Goal: Transaction & Acquisition: Book appointment/travel/reservation

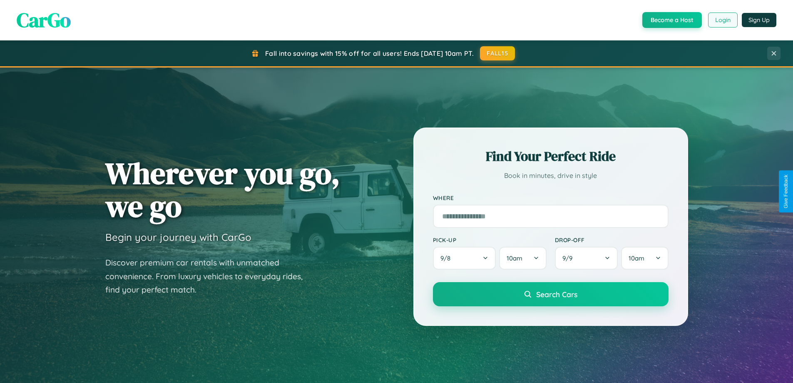
click at [722, 20] on button "Login" at bounding box center [723, 19] width 30 height 15
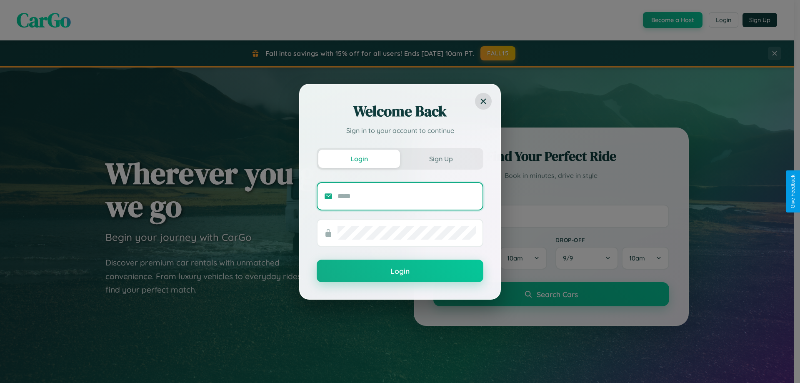
click at [406, 196] on input "text" at bounding box center [406, 195] width 138 height 13
type input "**********"
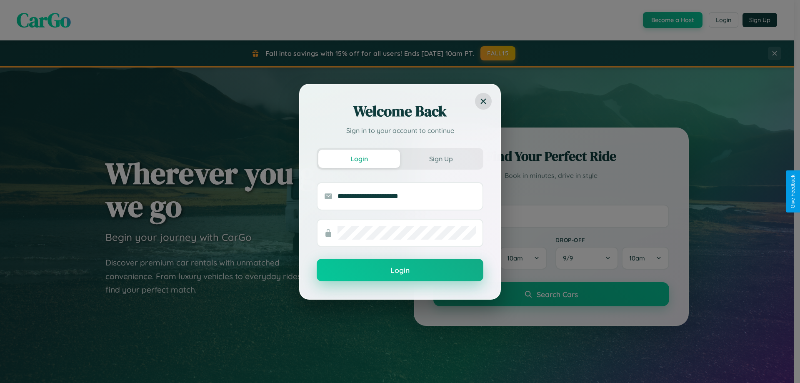
click at [400, 270] on button "Login" at bounding box center [399, 270] width 167 height 22
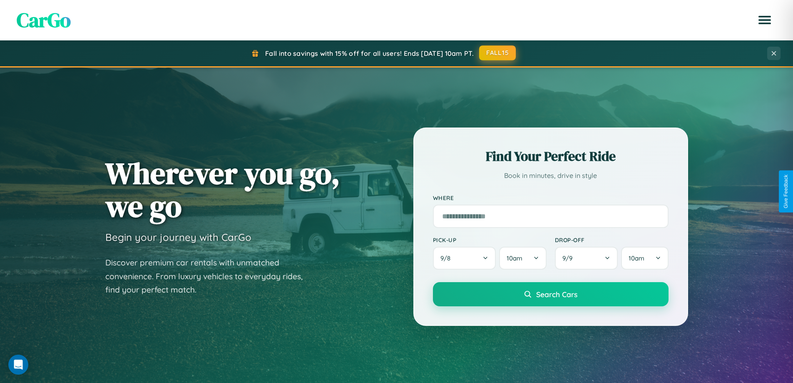
click at [498, 53] on button "FALL15" at bounding box center [497, 52] width 37 height 15
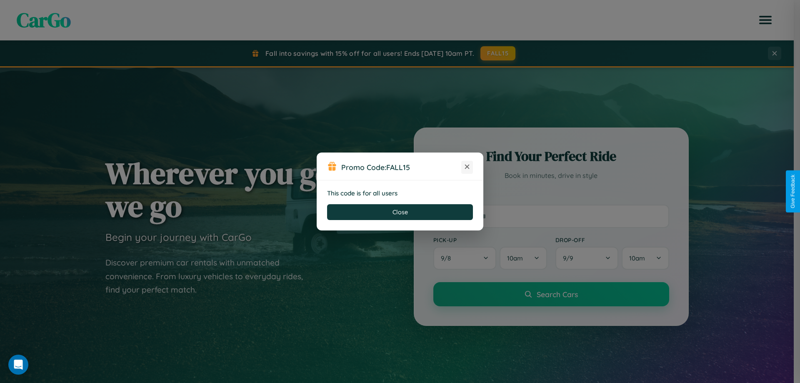
click at [467, 167] on icon at bounding box center [467, 166] width 8 height 8
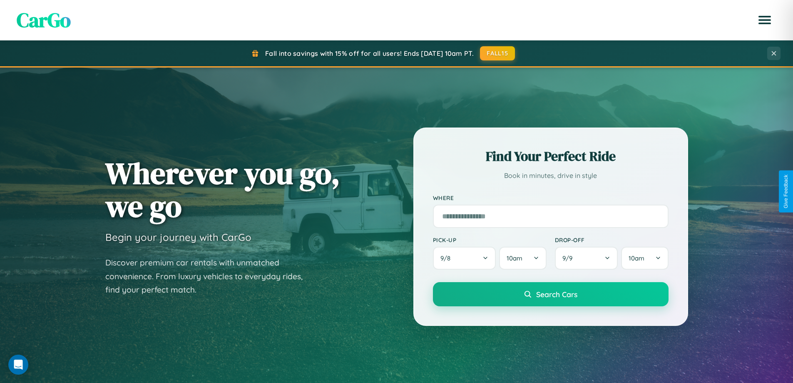
scroll to position [359, 0]
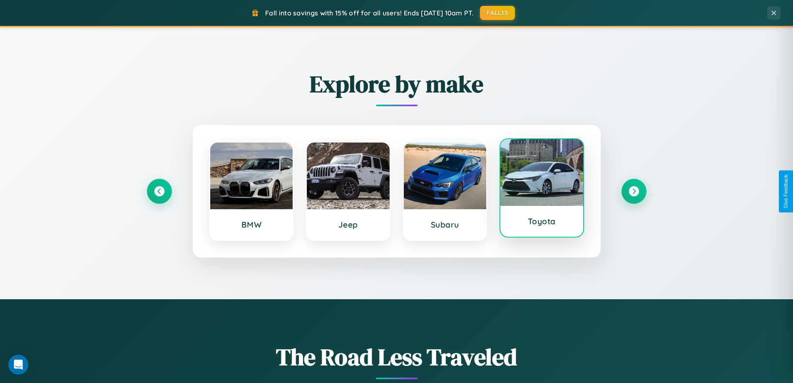
click at [542, 188] on div at bounding box center [542, 172] width 83 height 67
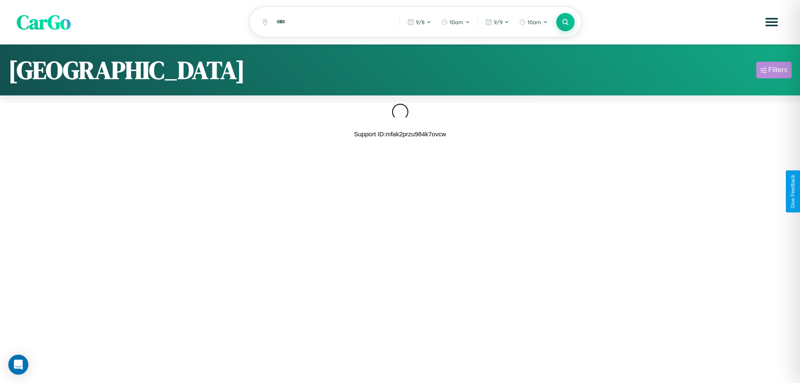
click at [773, 71] on div "Filters" at bounding box center [777, 70] width 19 height 8
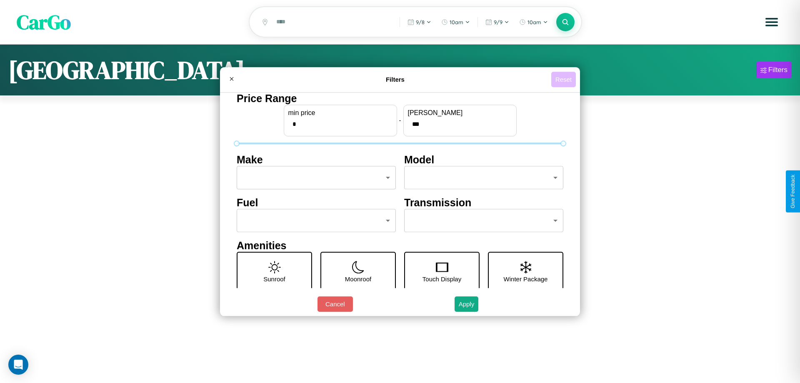
click at [563, 79] on button "Reset" at bounding box center [563, 79] width 25 height 15
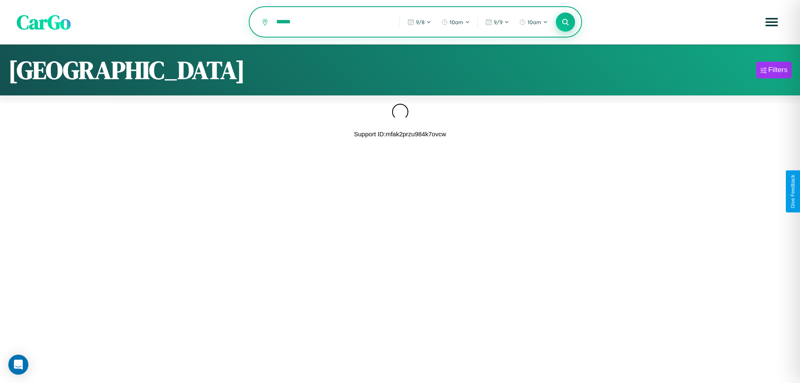
type input "******"
click at [565, 22] on icon at bounding box center [565, 22] width 8 height 8
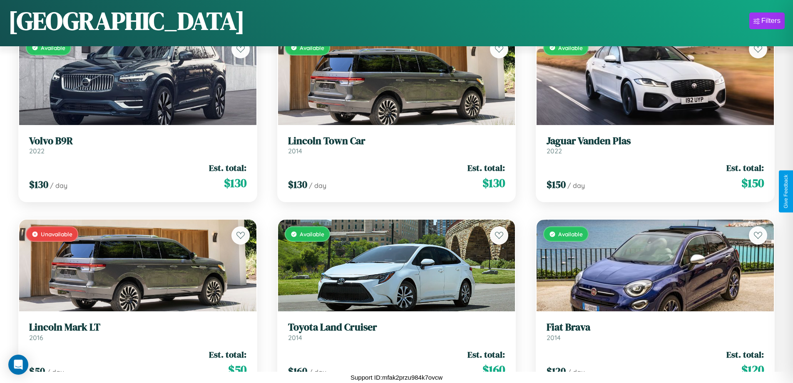
scroll to position [8695, 0]
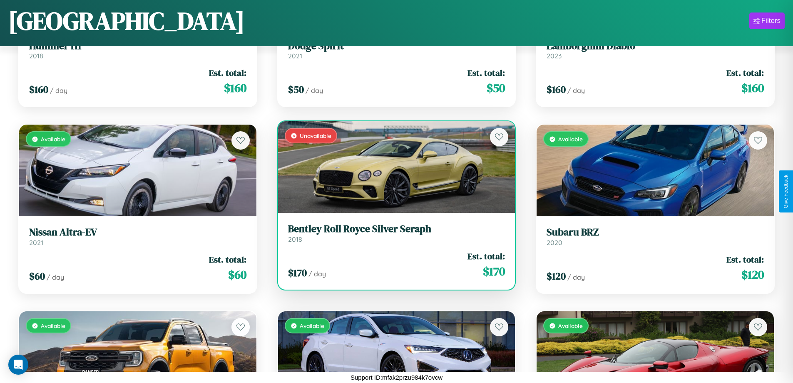
click at [393, 236] on link "Bentley Roll Royce Silver Seraph 2018" at bounding box center [396, 233] width 217 height 20
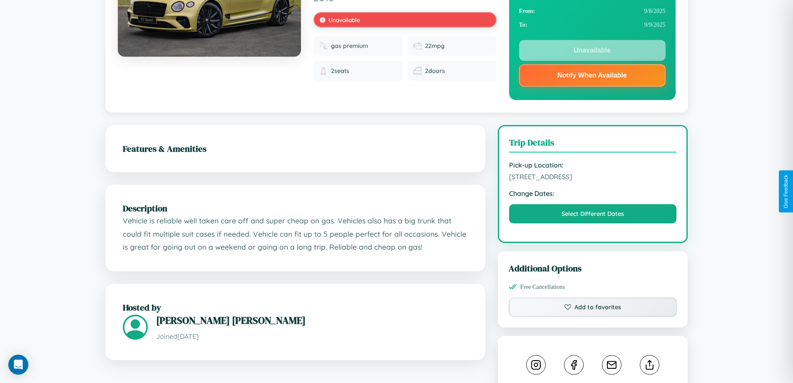
scroll to position [479, 0]
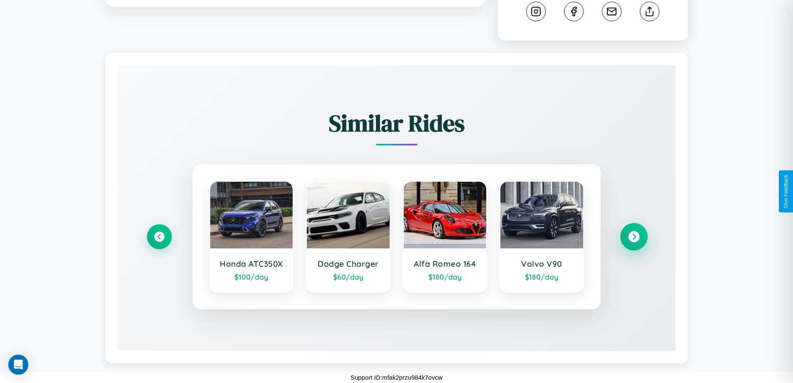
click at [634, 237] on icon at bounding box center [633, 236] width 11 height 11
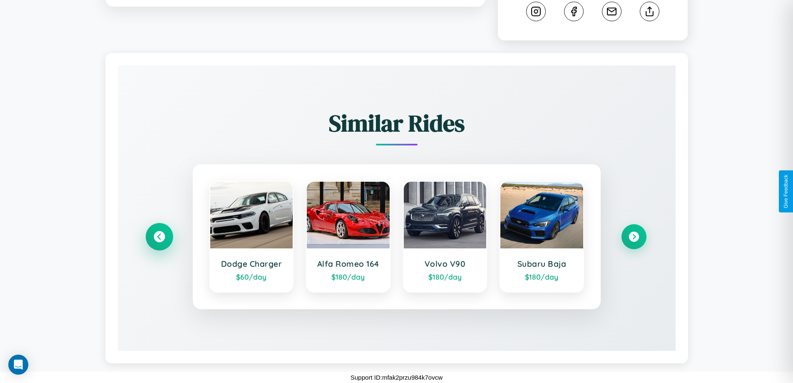
click at [159, 237] on icon at bounding box center [159, 236] width 11 height 11
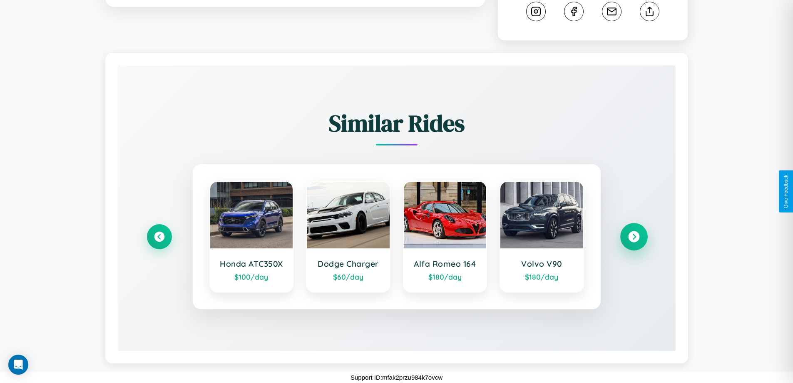
click at [634, 237] on icon at bounding box center [633, 236] width 11 height 11
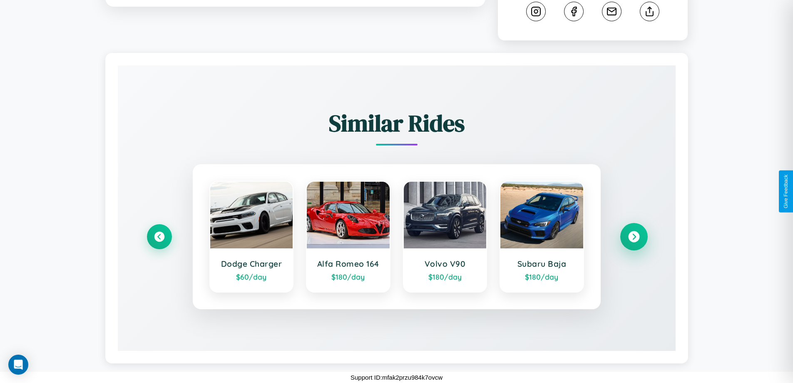
click at [634, 237] on icon at bounding box center [633, 236] width 11 height 11
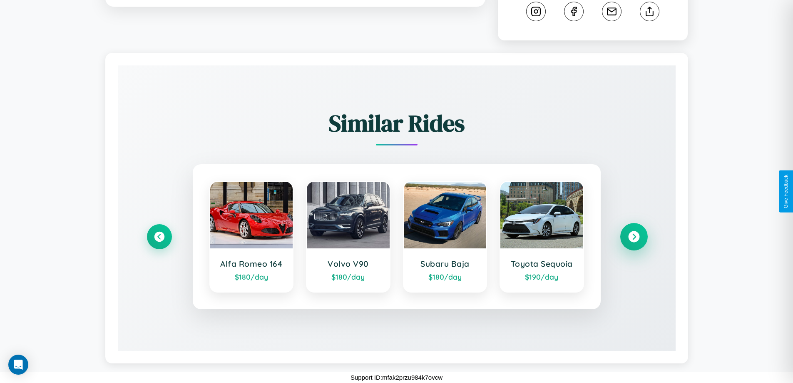
click at [634, 237] on icon at bounding box center [633, 236] width 11 height 11
